Goal: Information Seeking & Learning: Learn about a topic

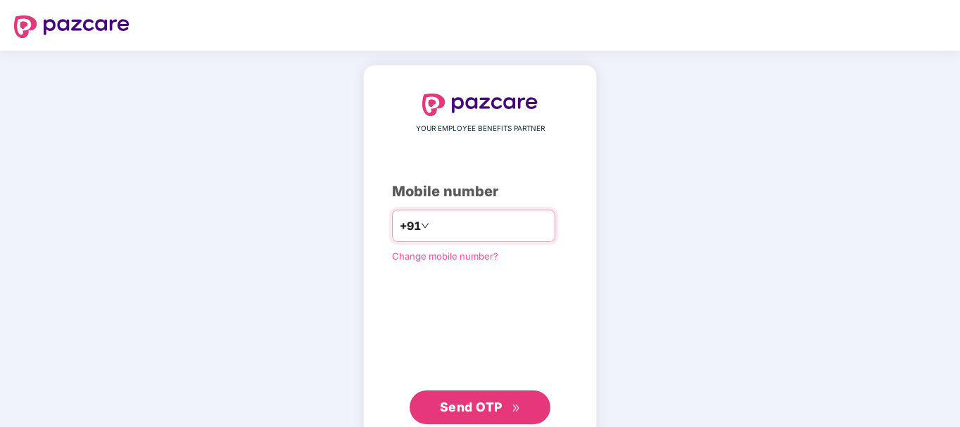
click at [448, 232] on input "number" at bounding box center [489, 226] width 115 height 23
type input "**********"
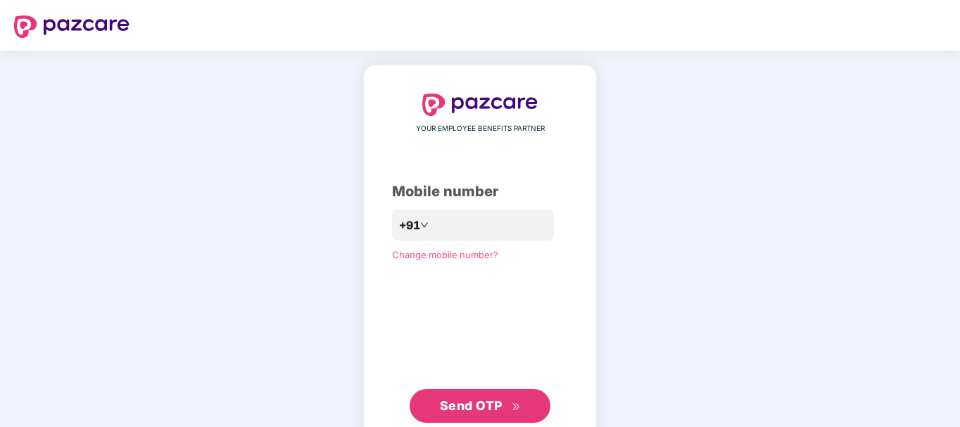
click at [466, 398] on span "Send OTP" at bounding box center [480, 406] width 81 height 20
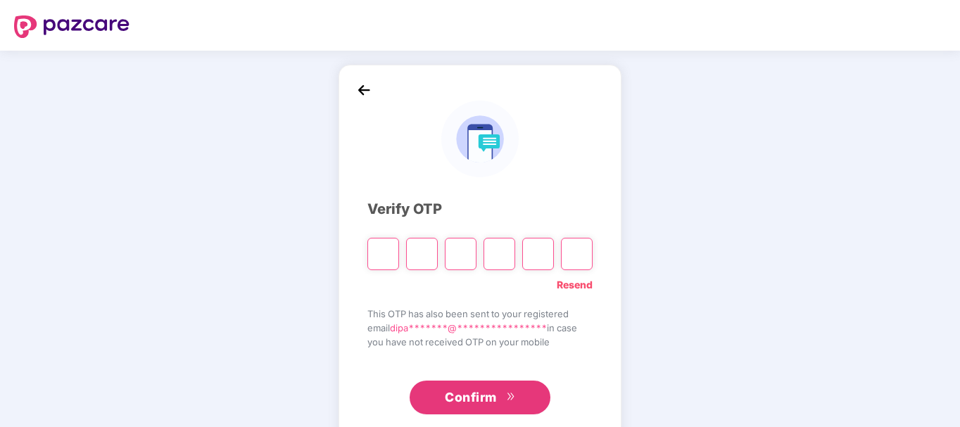
paste input "*"
type input "*"
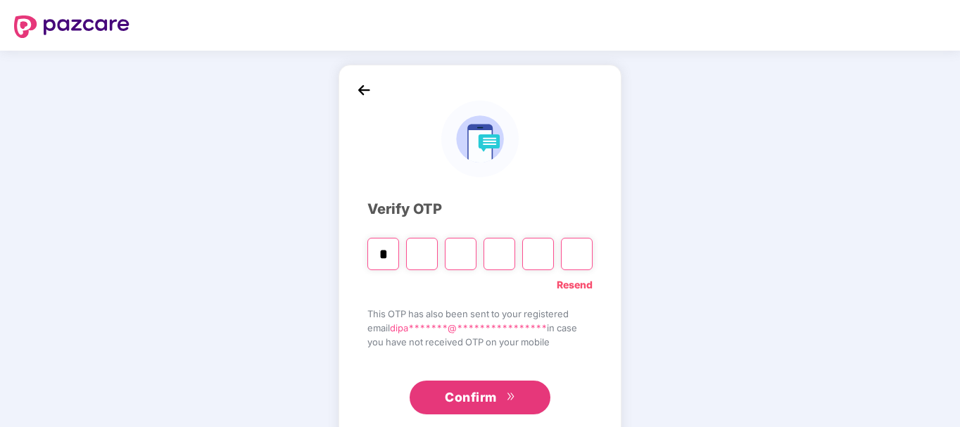
type input "*"
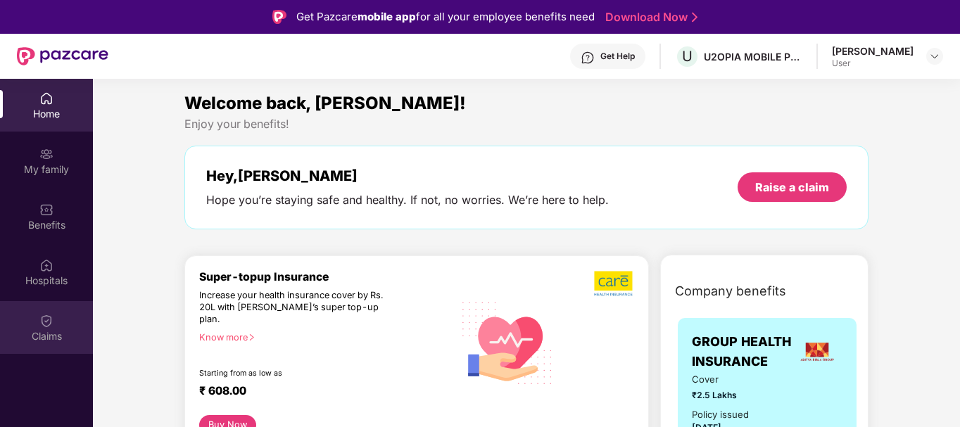
click at [66, 334] on div "Claims" at bounding box center [46, 337] width 93 height 14
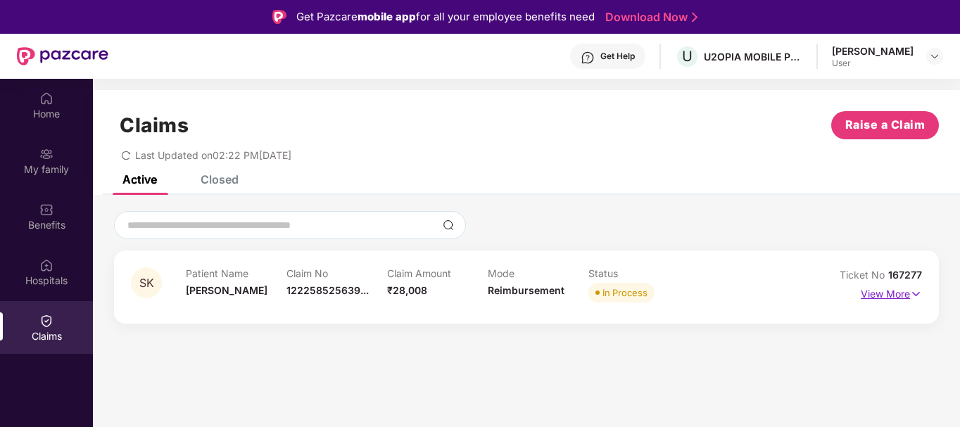
click at [878, 293] on p "View More" at bounding box center [891, 292] width 61 height 19
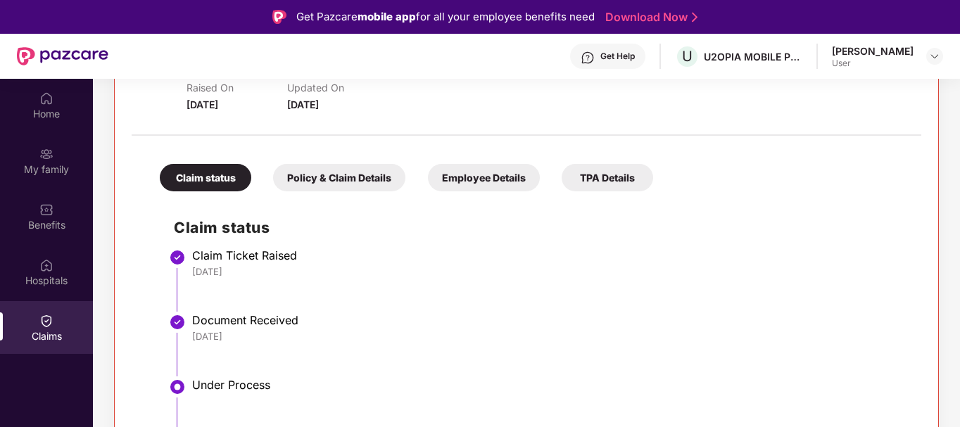
scroll to position [299, 0]
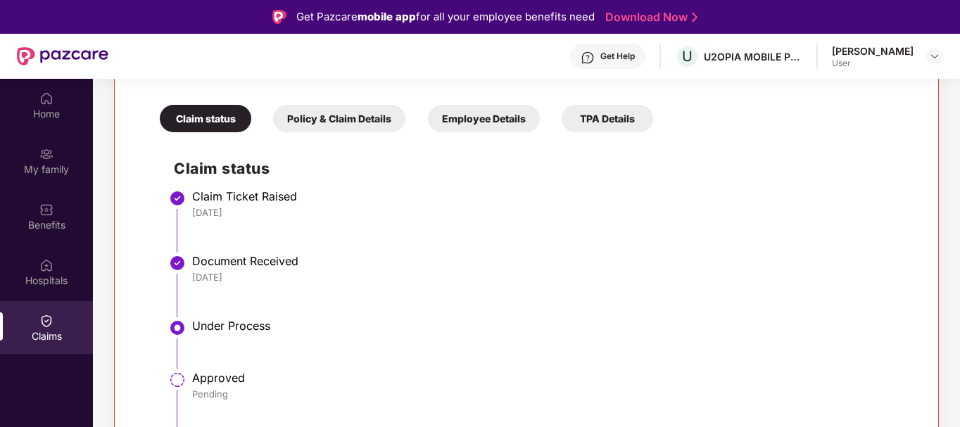
click at [370, 118] on div "Policy & Claim Details" at bounding box center [339, 118] width 132 height 27
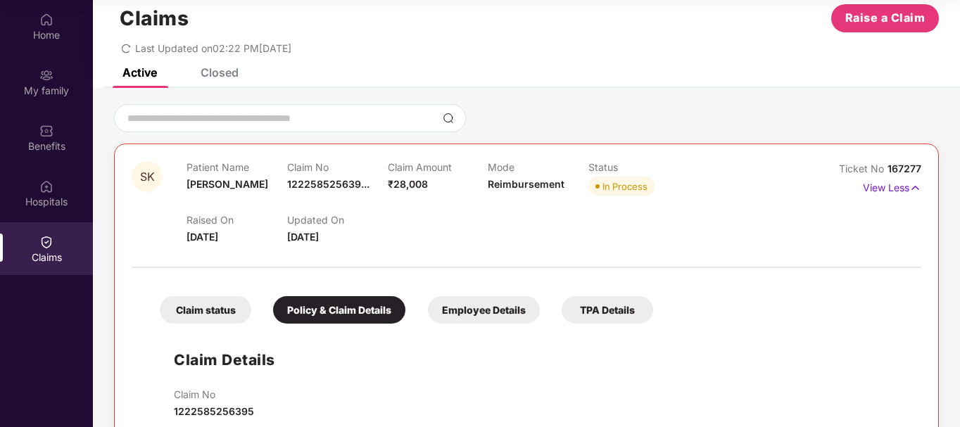
scroll to position [18, 0]
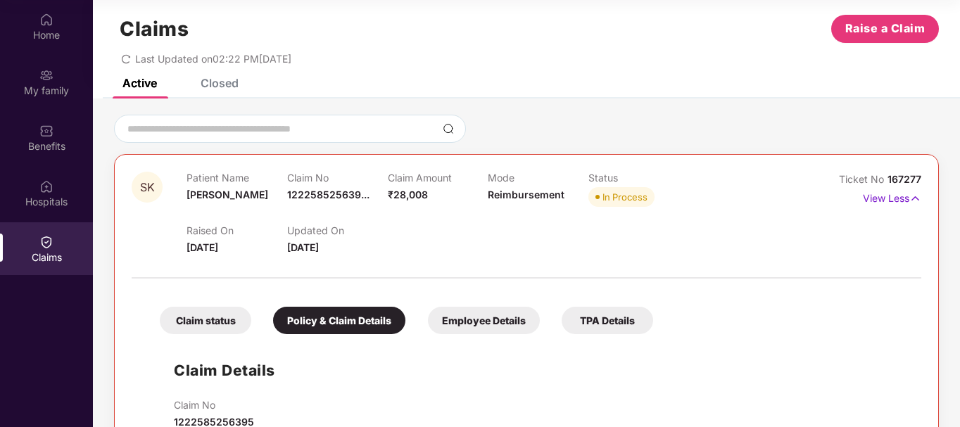
click at [480, 316] on div "Employee Details" at bounding box center [484, 320] width 112 height 27
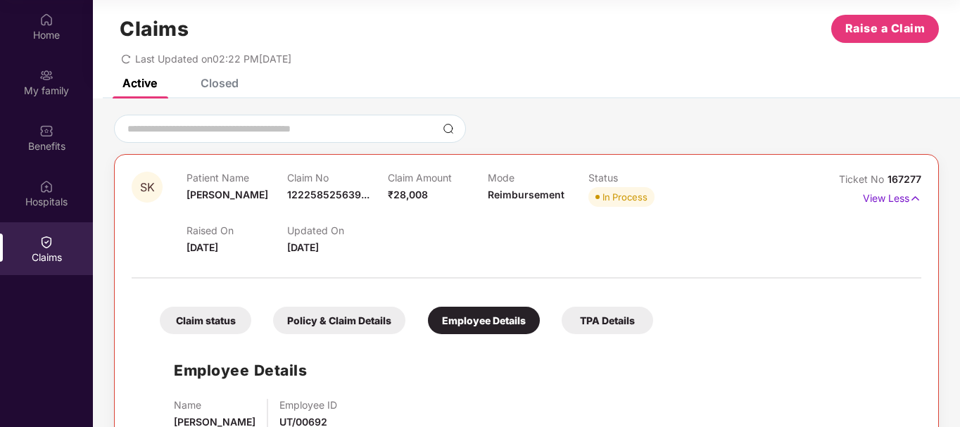
scroll to position [63, 0]
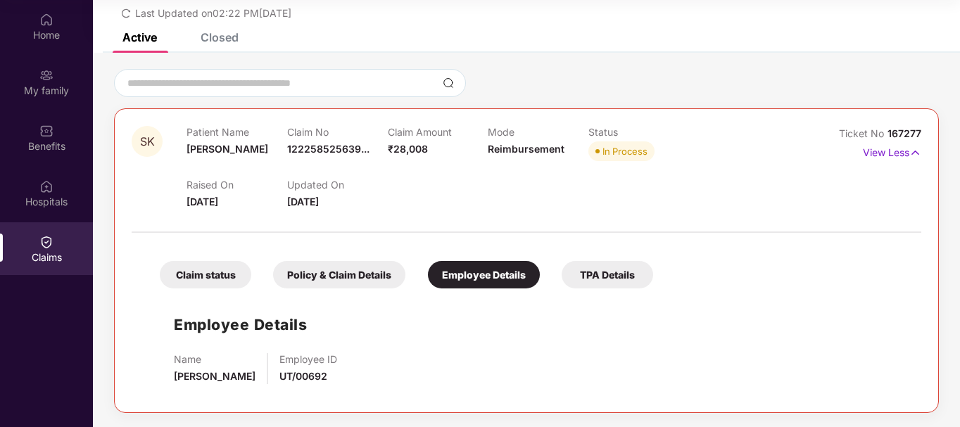
click at [589, 275] on div "TPA Details" at bounding box center [608, 274] width 92 height 27
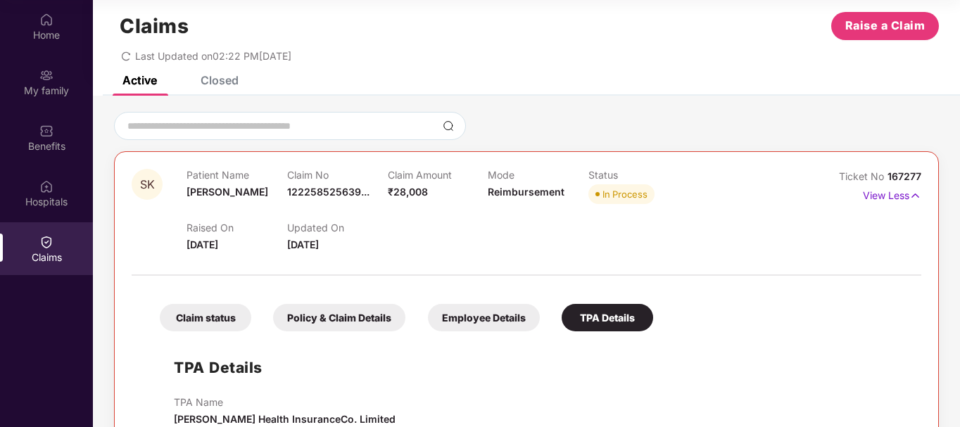
scroll to position [0, 0]
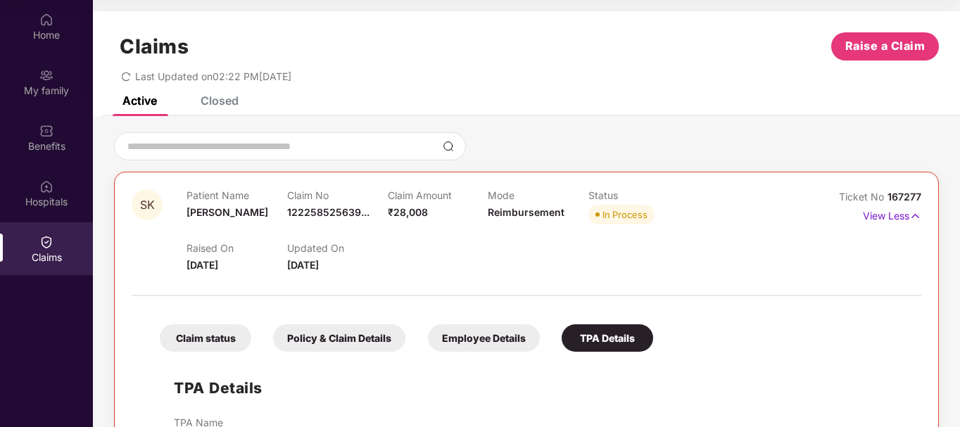
click at [203, 100] on div "Closed" at bounding box center [220, 101] width 38 height 14
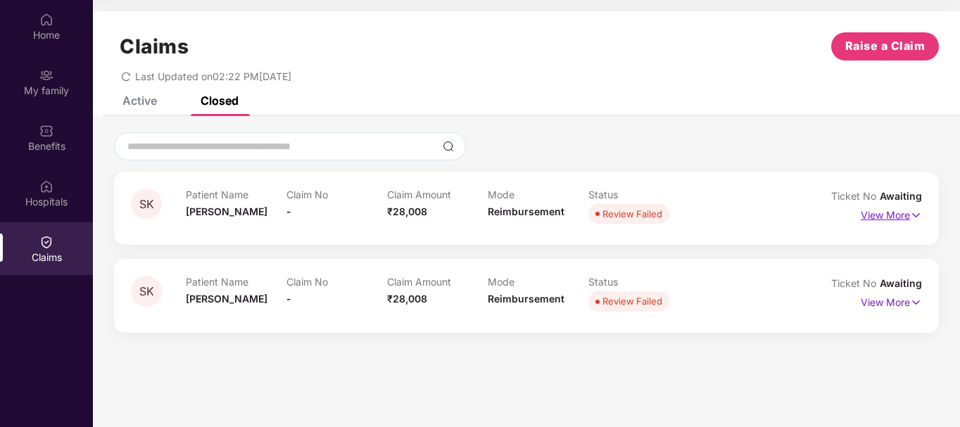
click at [908, 213] on p "View More" at bounding box center [891, 213] width 61 height 19
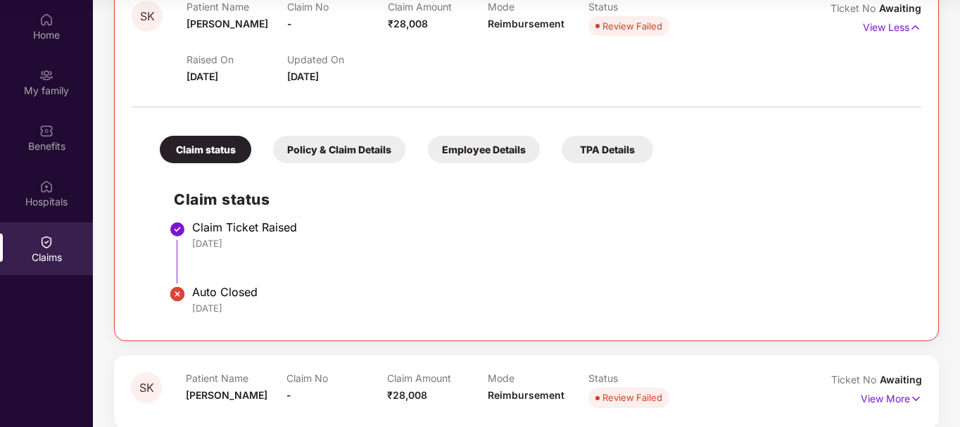
scroll to position [205, 0]
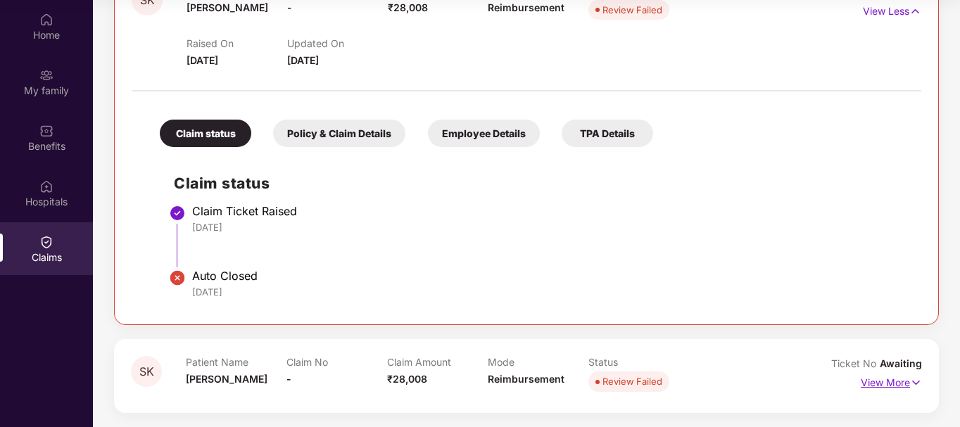
click at [900, 382] on p "View More" at bounding box center [891, 381] width 61 height 19
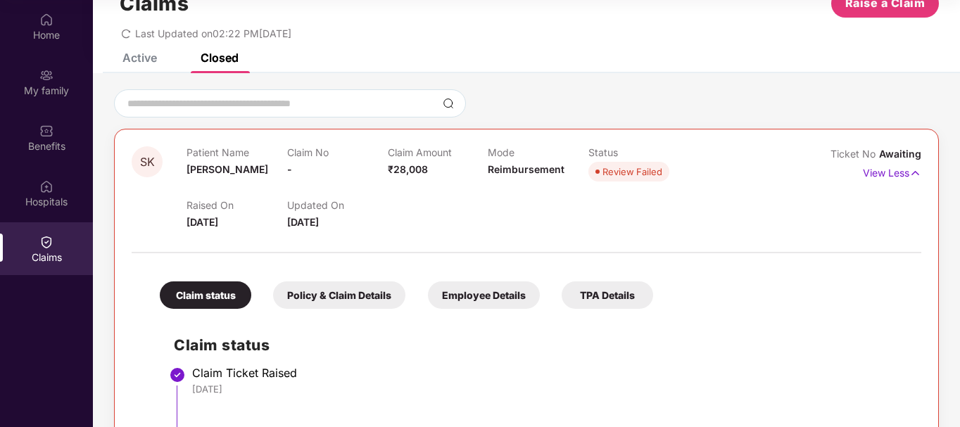
scroll to position [0, 0]
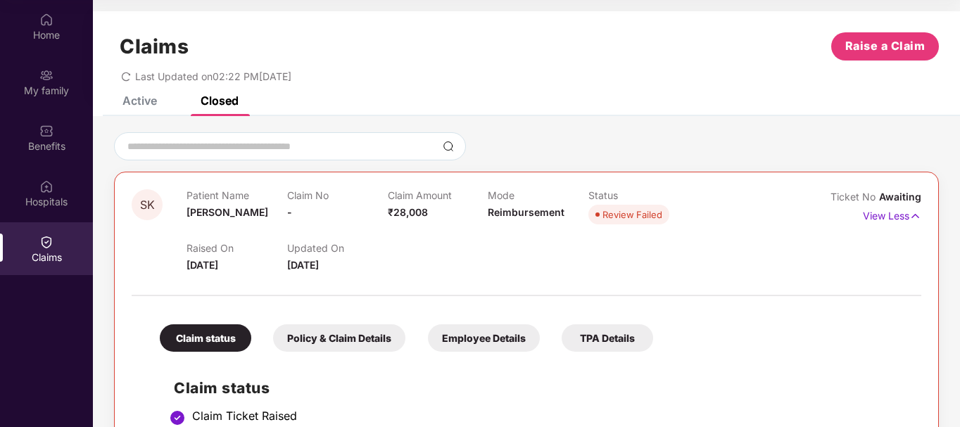
click at [151, 104] on div "Active" at bounding box center [140, 101] width 35 height 14
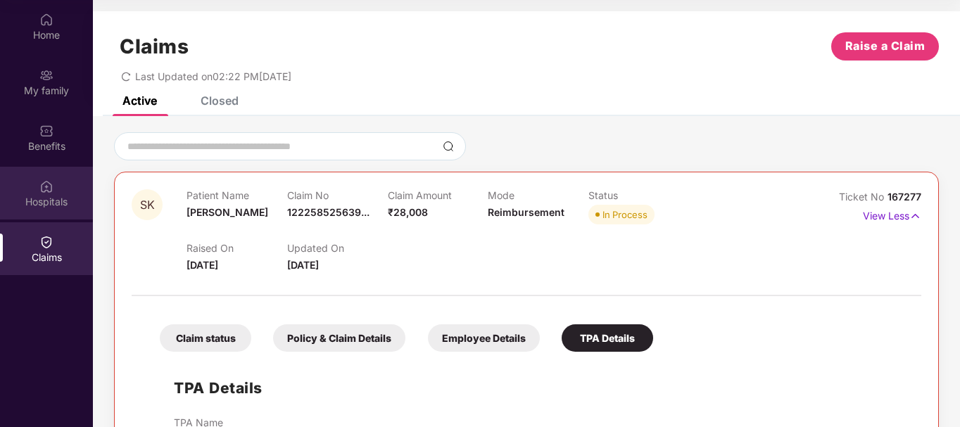
click at [58, 184] on div "Hospitals" at bounding box center [46, 193] width 93 height 53
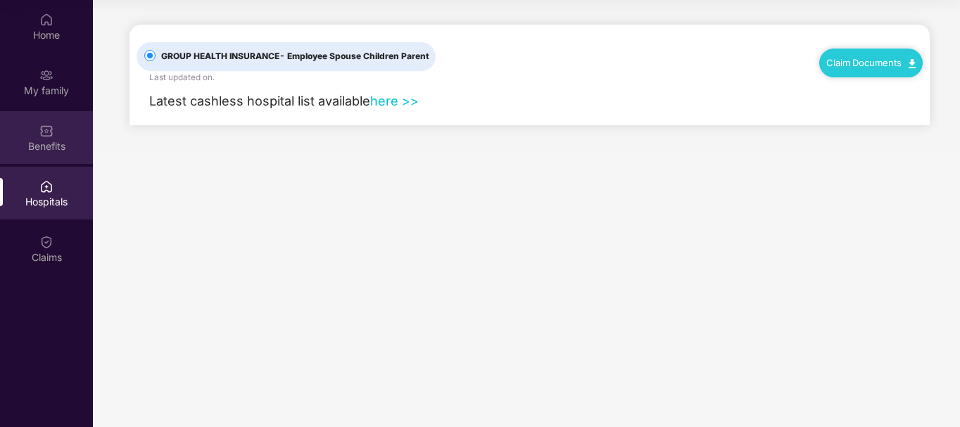
click at [50, 147] on div "Benefits" at bounding box center [46, 146] width 93 height 14
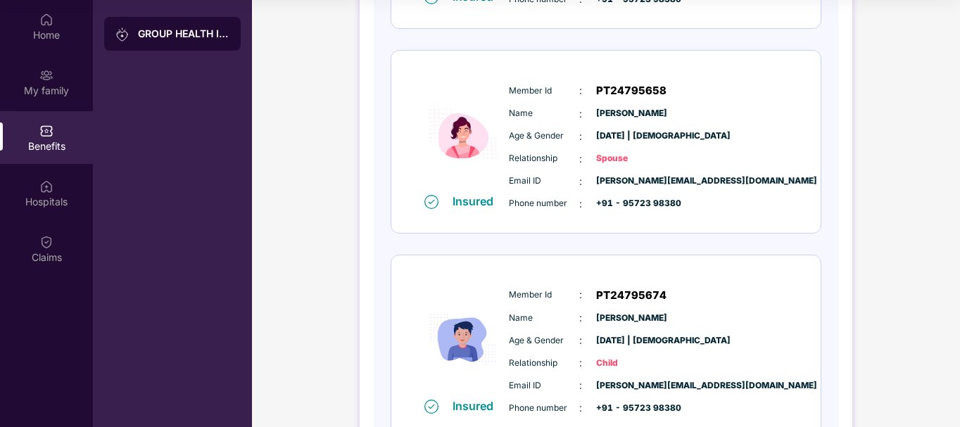
scroll to position [327, 0]
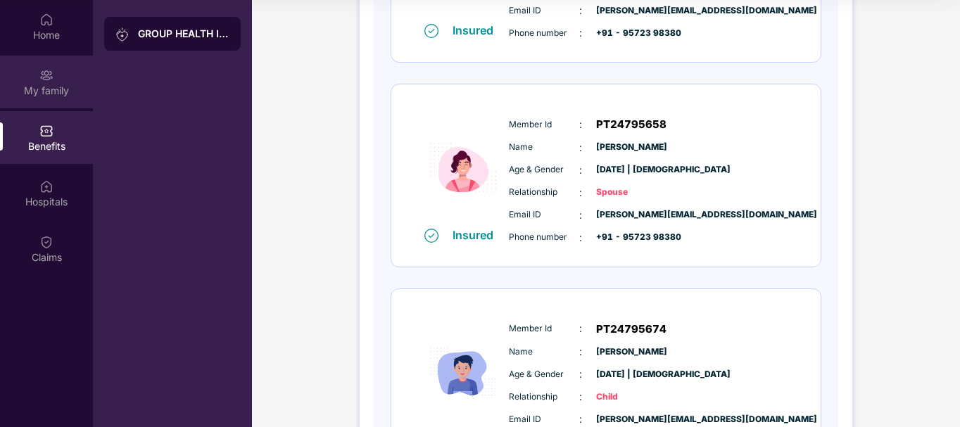
click at [72, 82] on div "My family" at bounding box center [46, 82] width 93 height 53
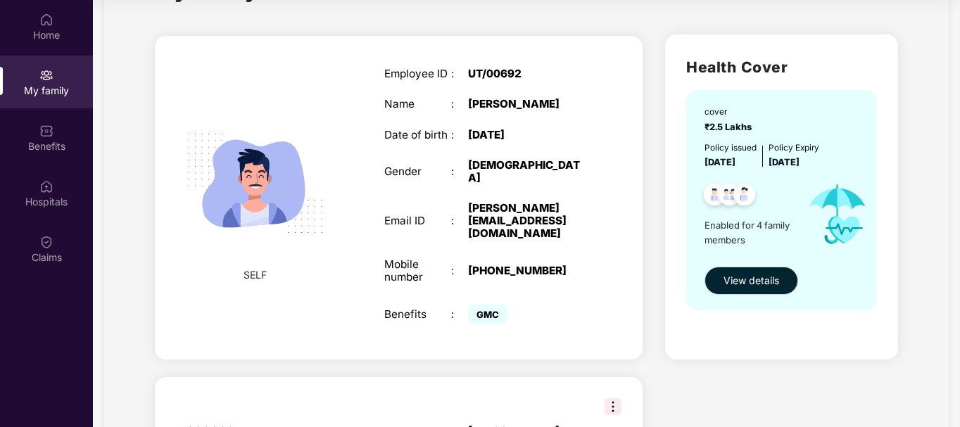
scroll to position [0, 0]
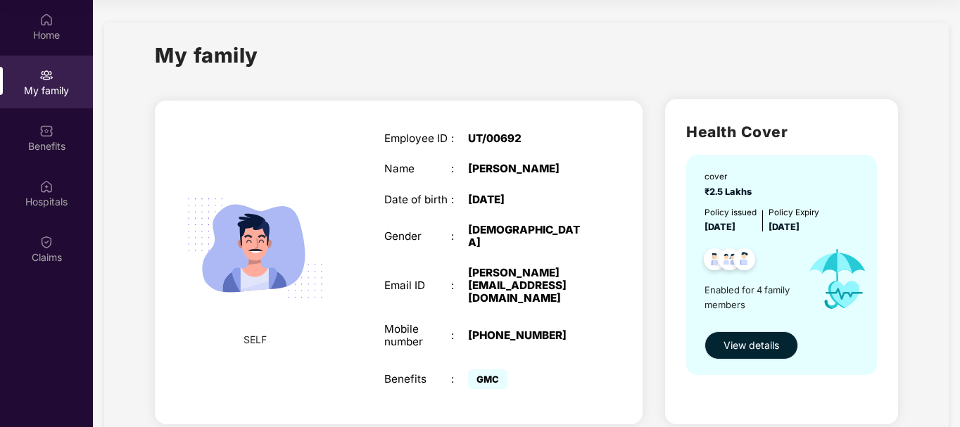
click at [736, 338] on span "View details" at bounding box center [752, 345] width 56 height 15
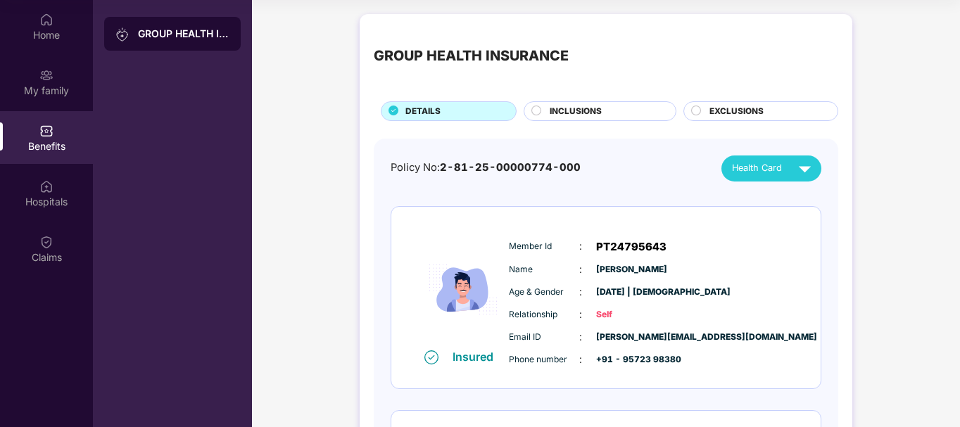
click at [628, 108] on div "INCLUSIONS" at bounding box center [606, 112] width 126 height 15
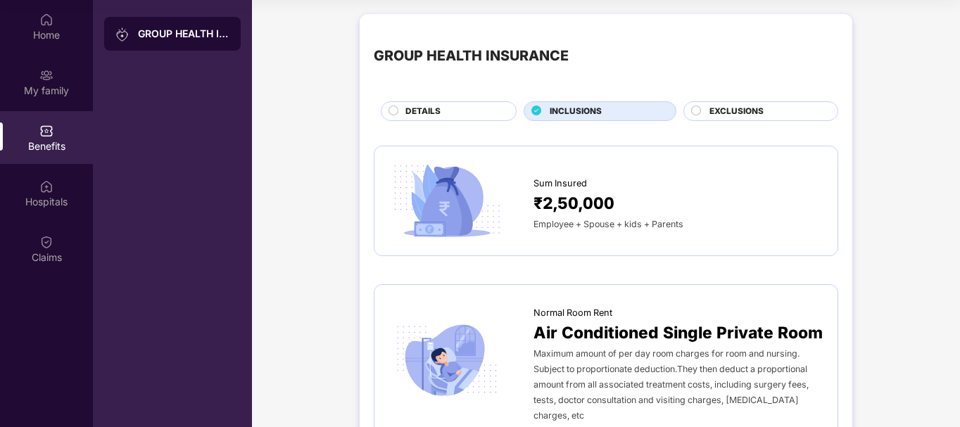
click at [731, 108] on span "EXCLUSIONS" at bounding box center [737, 111] width 54 height 13
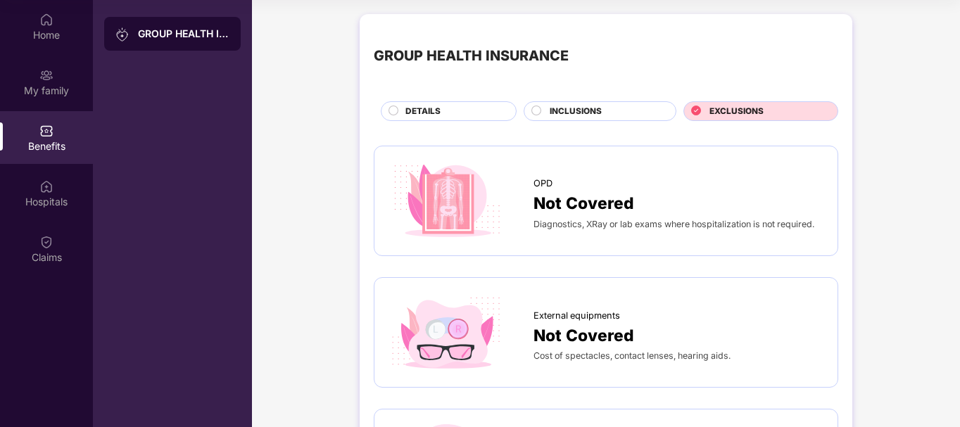
click at [491, 108] on div "DETAILS" at bounding box center [454, 112] width 111 height 15
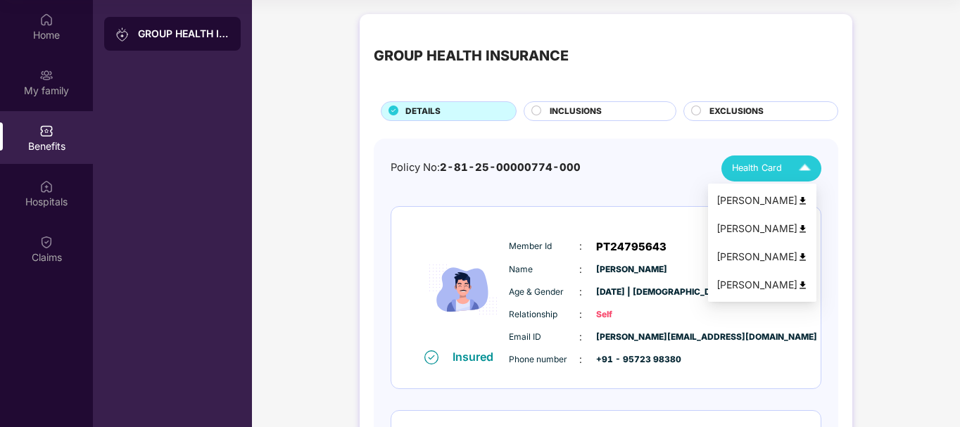
click at [770, 176] on div "Health Card" at bounding box center [774, 168] width 85 height 25
click at [767, 279] on div "[PERSON_NAME]" at bounding box center [763, 284] width 92 height 15
click at [767, 172] on span "Health Card" at bounding box center [757, 168] width 50 height 14
click at [644, 156] on div "Policy No: 2-81-25-00000774-000 Health Card" at bounding box center [606, 169] width 431 height 26
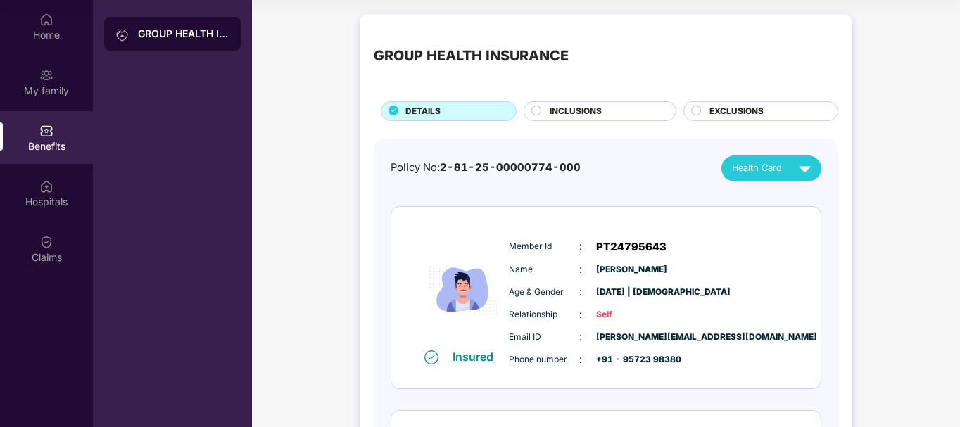
click at [187, 31] on div "GROUP HEALTH INSURANCE" at bounding box center [184, 34] width 92 height 14
click at [35, 31] on div "Home" at bounding box center [46, 35] width 93 height 14
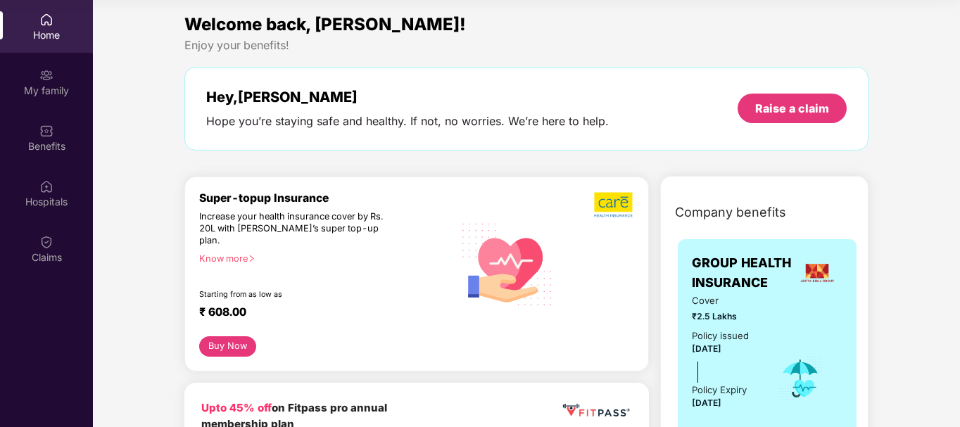
click at [0, 24] on div "Home" at bounding box center [46, 26] width 93 height 53
drag, startPoint x: 0, startPoint y: 13, endPoint x: 2, endPoint y: 47, distance: 34.6
click at [2, 47] on div "Home" at bounding box center [46, 26] width 93 height 53
